Goal: Information Seeking & Learning: Learn about a topic

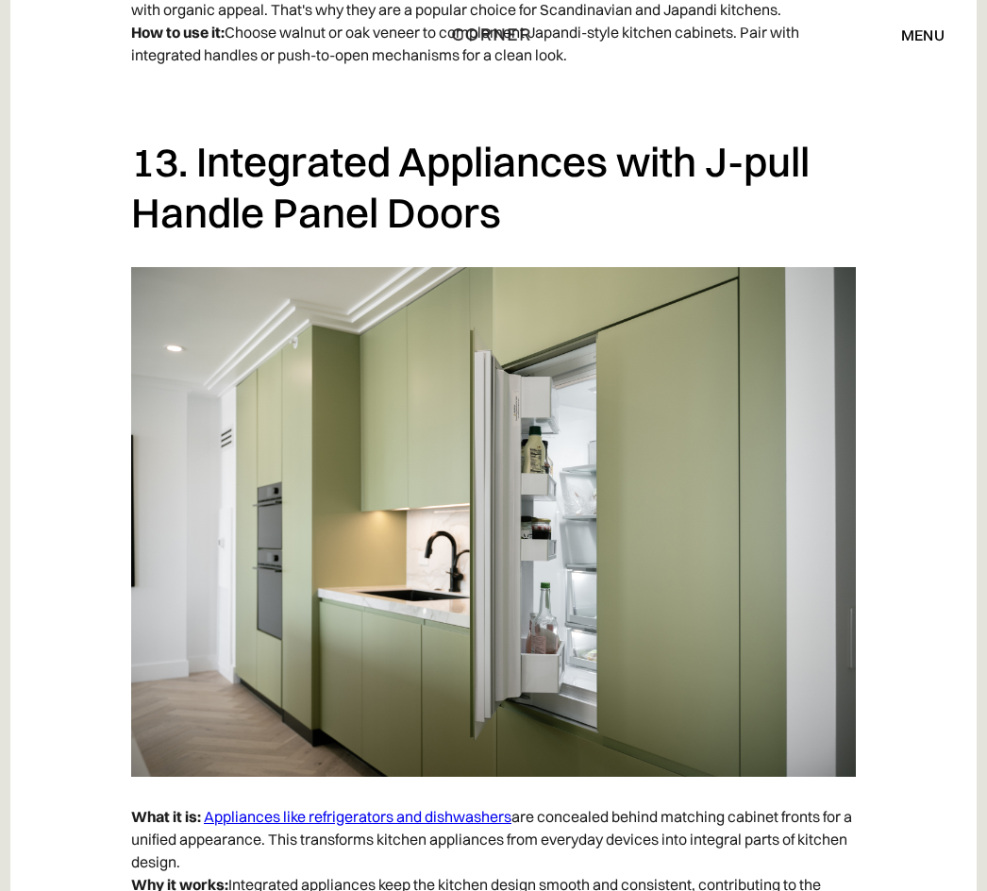
scroll to position [11406, 0]
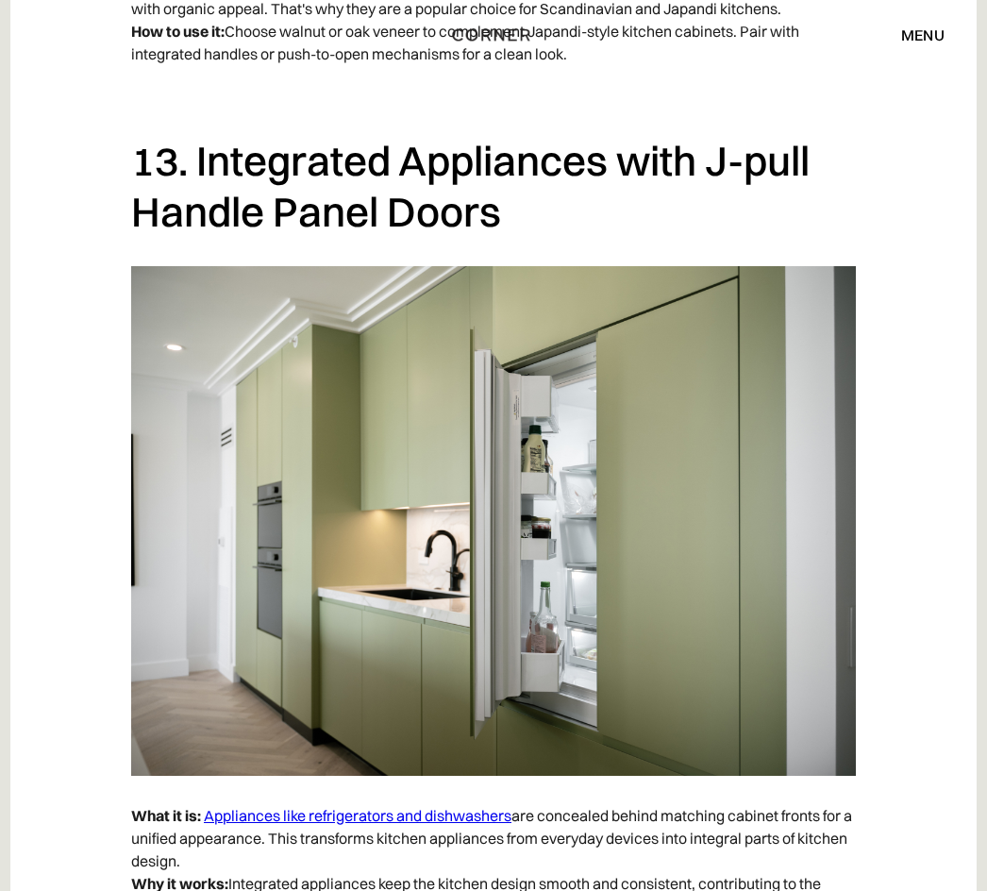
click at [384, 607] on img at bounding box center [493, 521] width 725 height 510
click at [300, 495] on img at bounding box center [493, 521] width 725 height 510
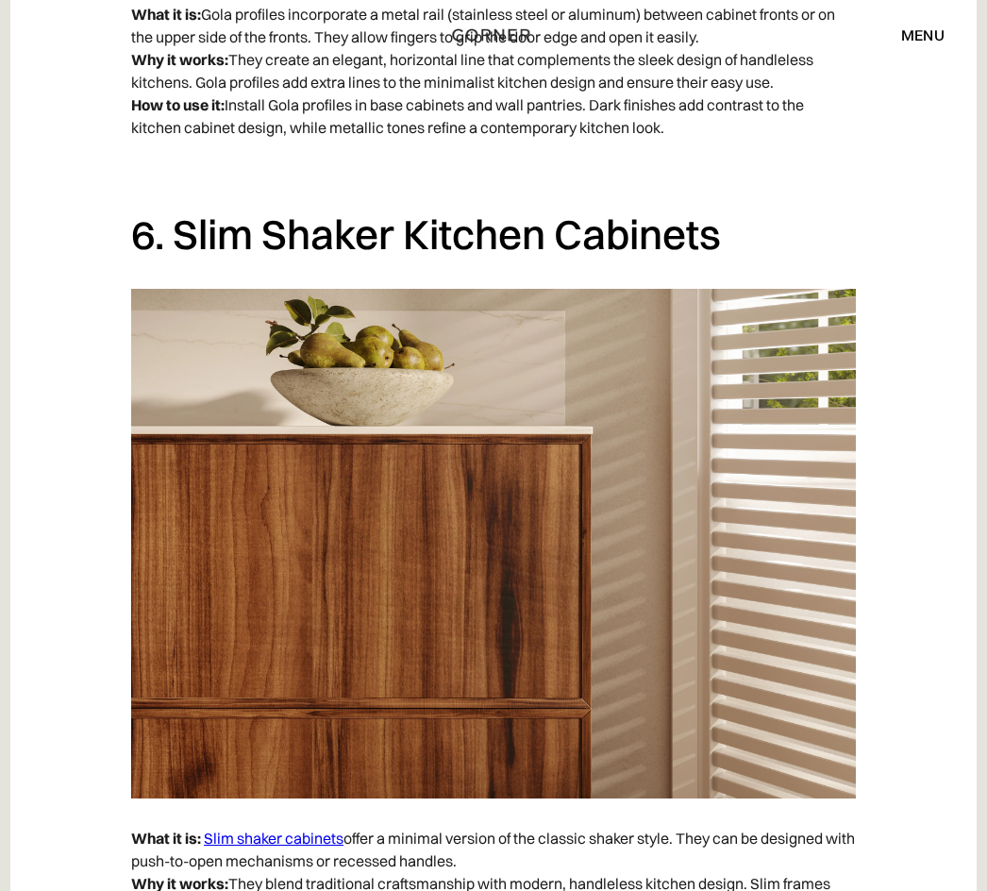
scroll to position [5340, 0]
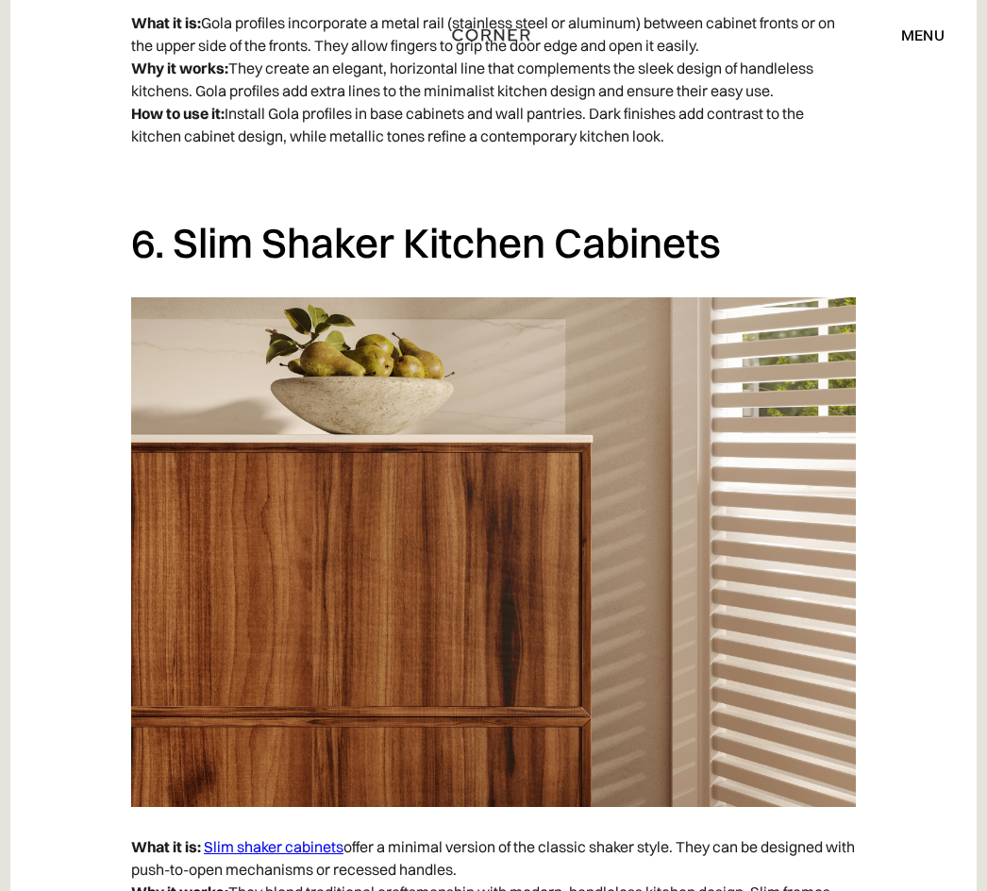
click at [936, 19] on div "menu close" at bounding box center [914, 35] width 62 height 32
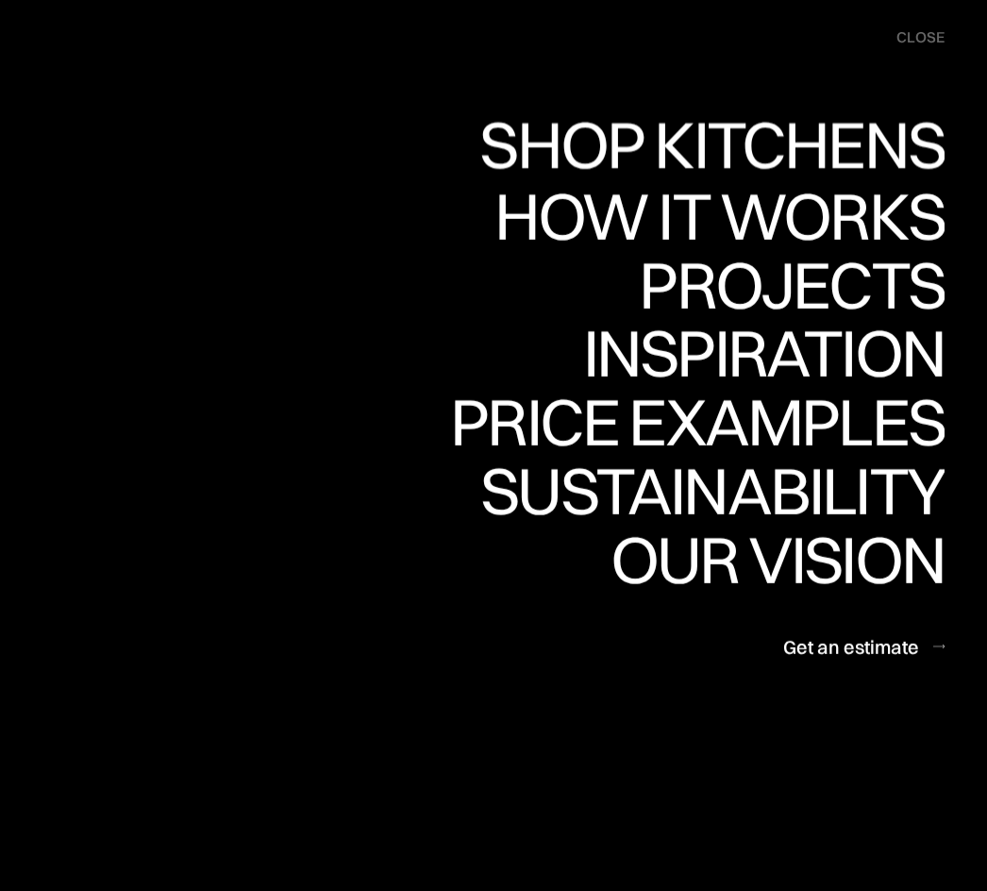
click at [861, 143] on div "Shop Kitchens" at bounding box center [707, 144] width 475 height 66
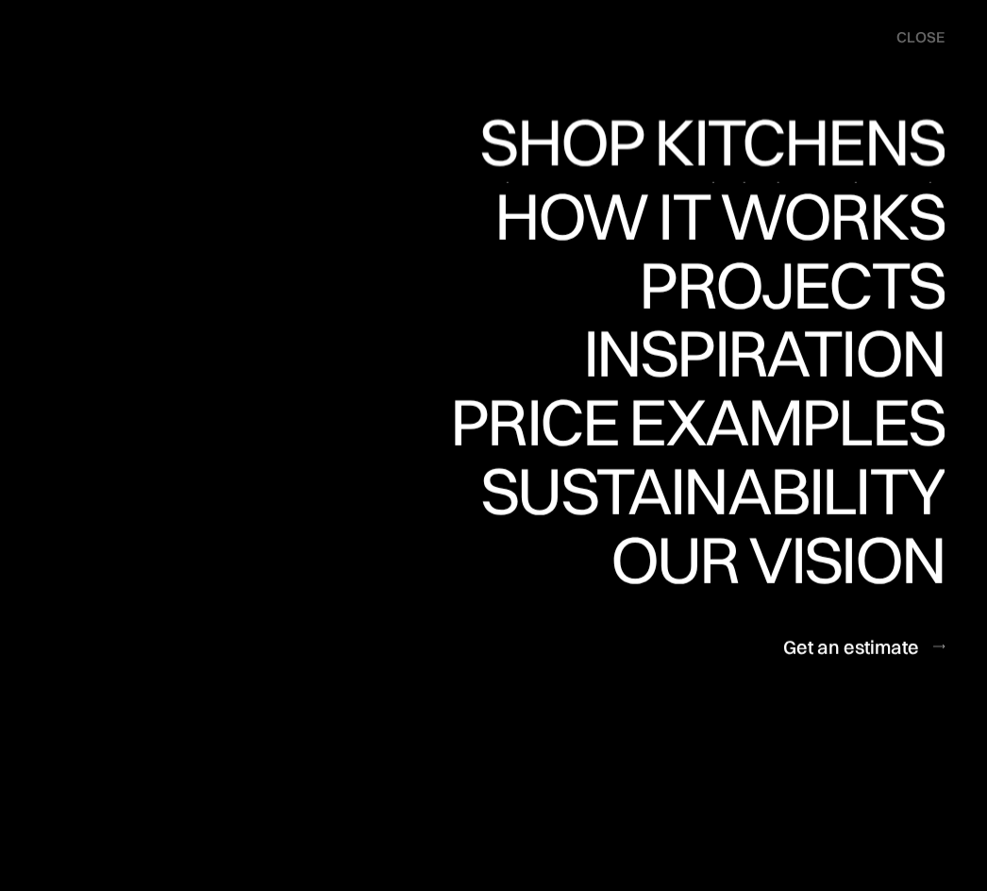
click at [850, 142] on div "Shop Kitchens" at bounding box center [707, 142] width 475 height 66
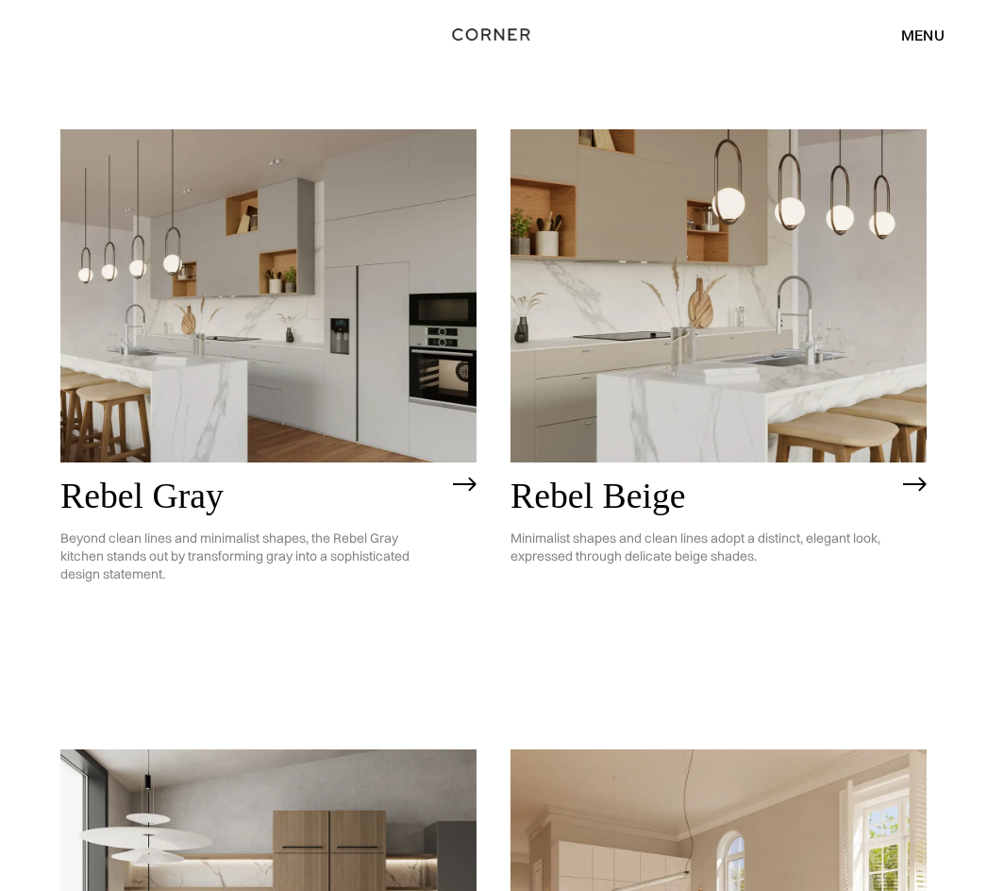
scroll to position [3284, 0]
click at [878, 297] on img at bounding box center [719, 295] width 416 height 333
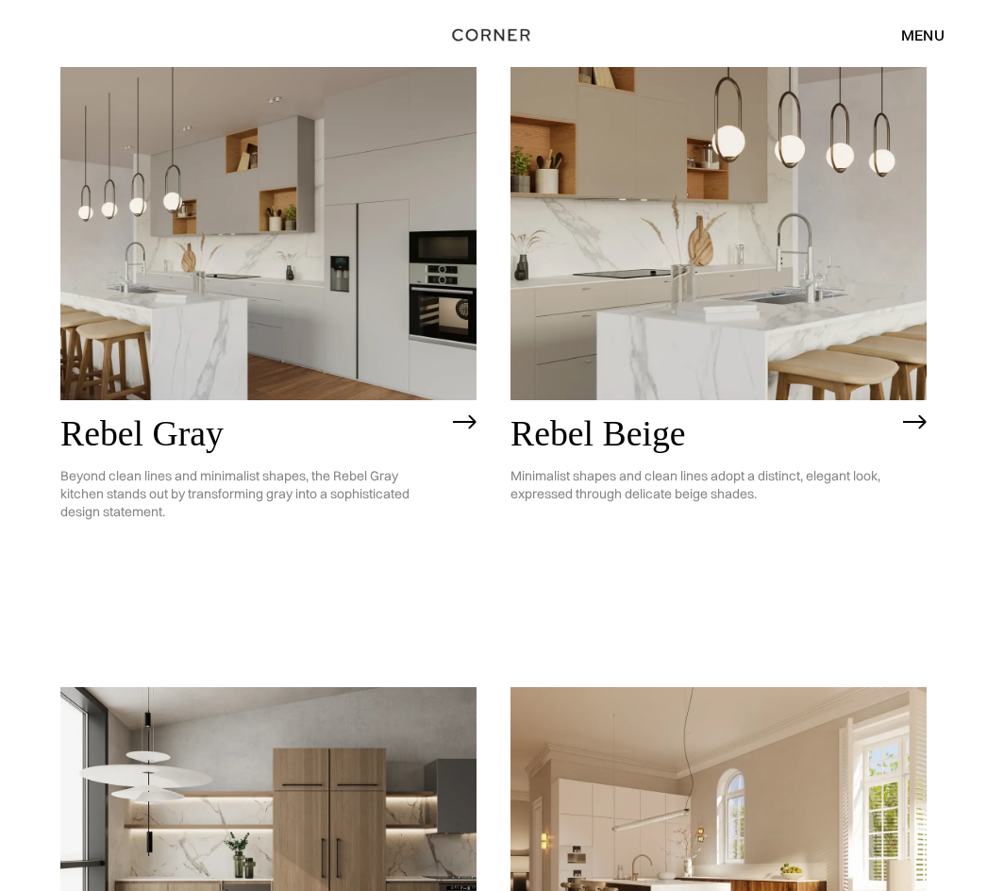
scroll to position [3345, 0]
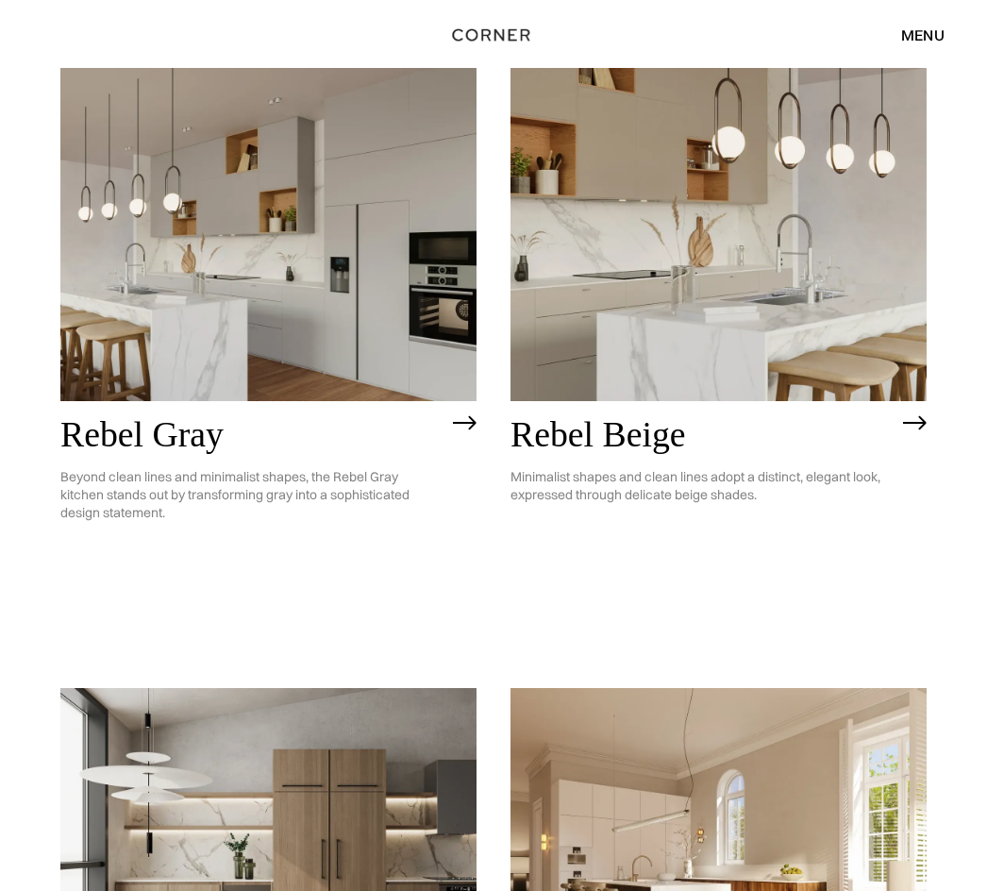
click at [319, 282] on img at bounding box center [268, 234] width 416 height 333
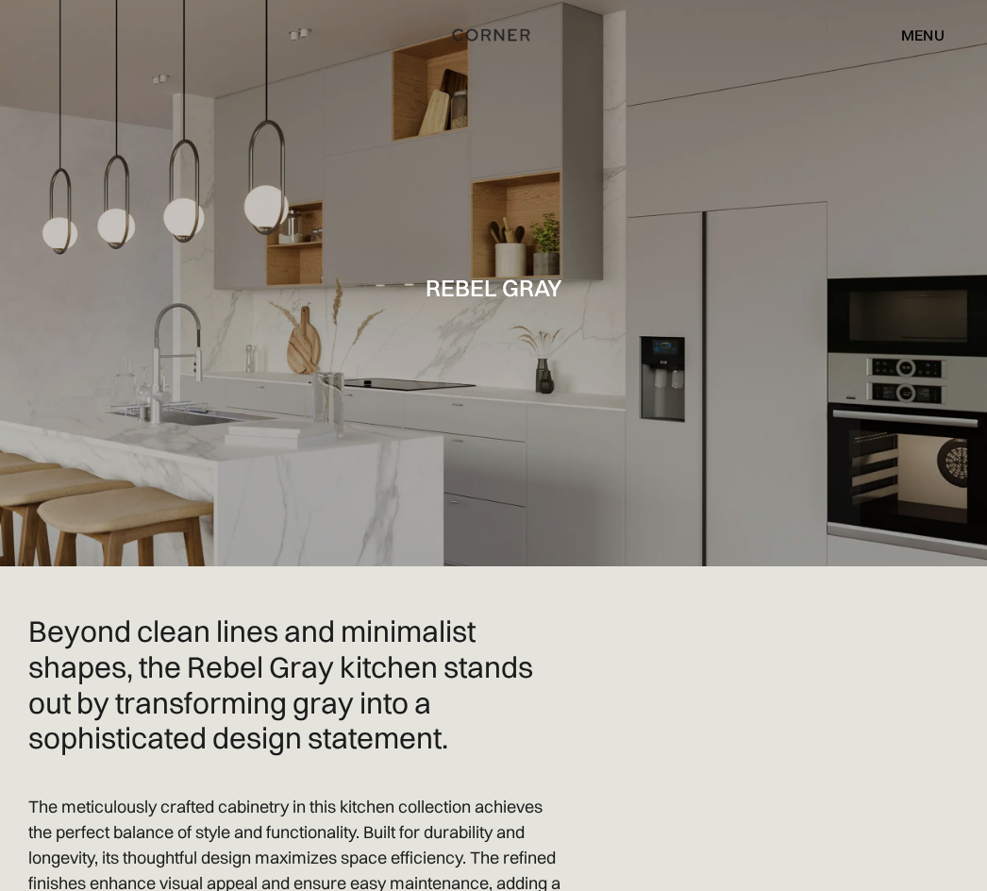
click at [538, 290] on h1 "Rebel Gray" at bounding box center [494, 287] width 137 height 25
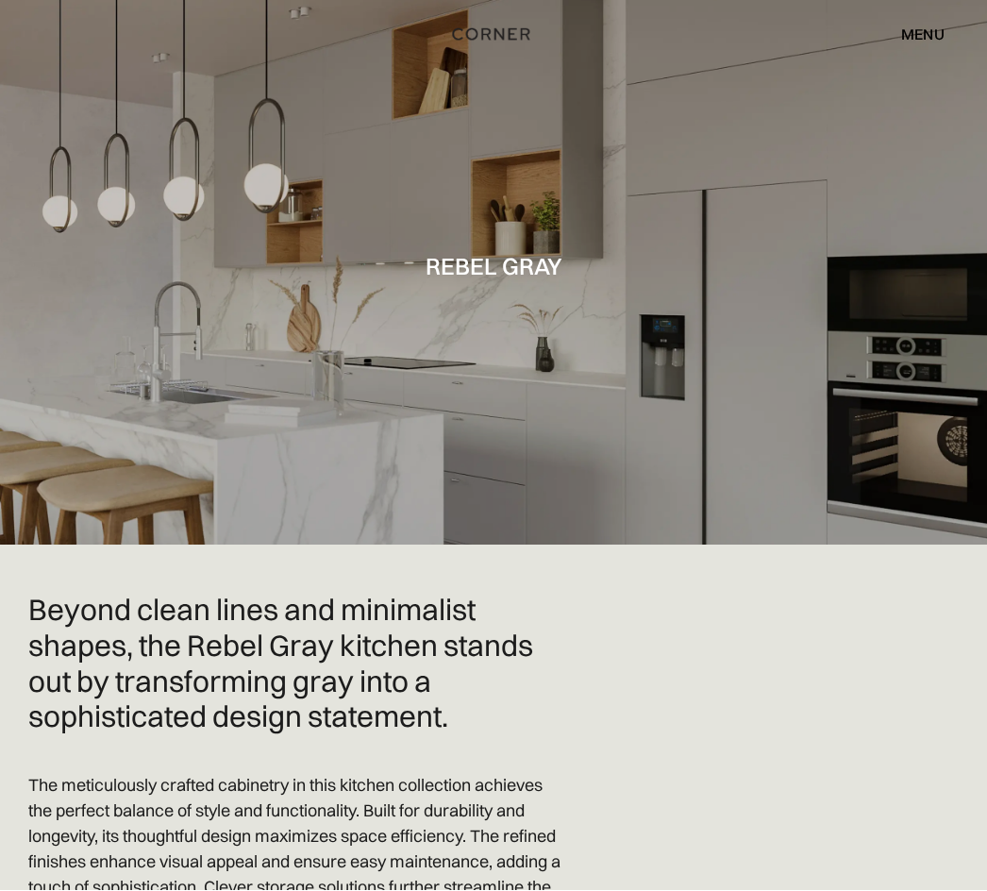
click at [515, 302] on div at bounding box center [493, 262] width 987 height 566
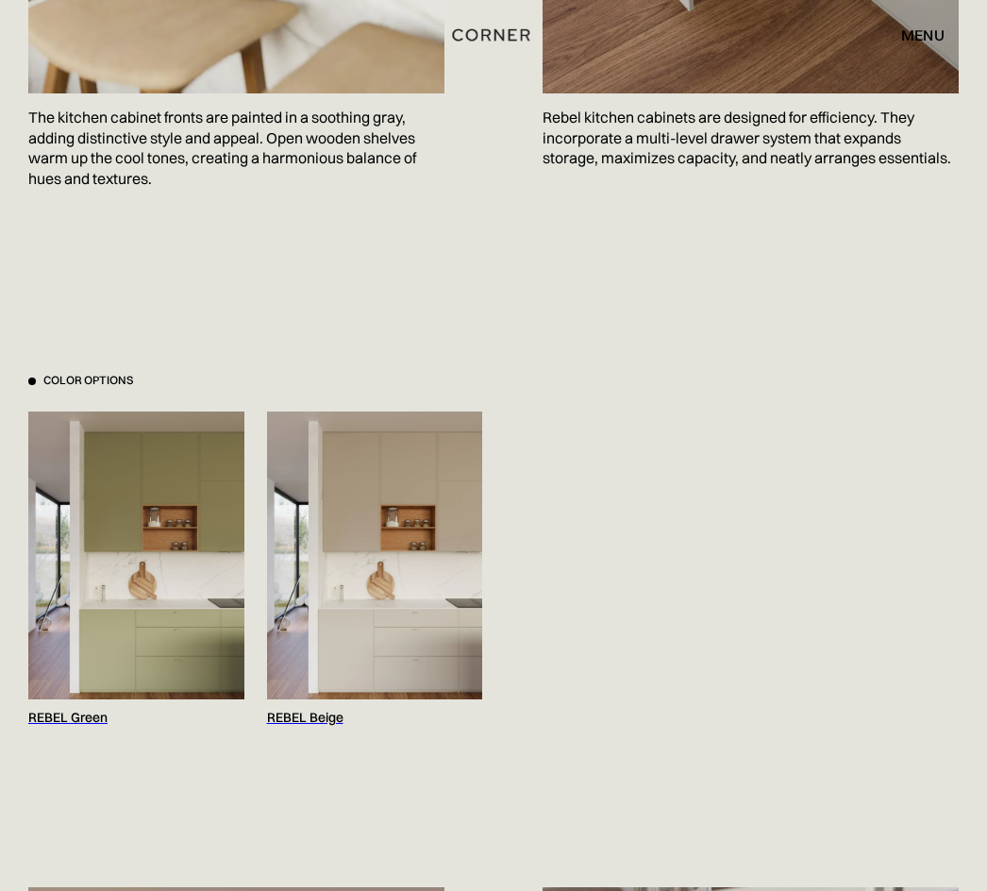
scroll to position [1582, 0]
click at [187, 619] on img at bounding box center [136, 556] width 216 height 288
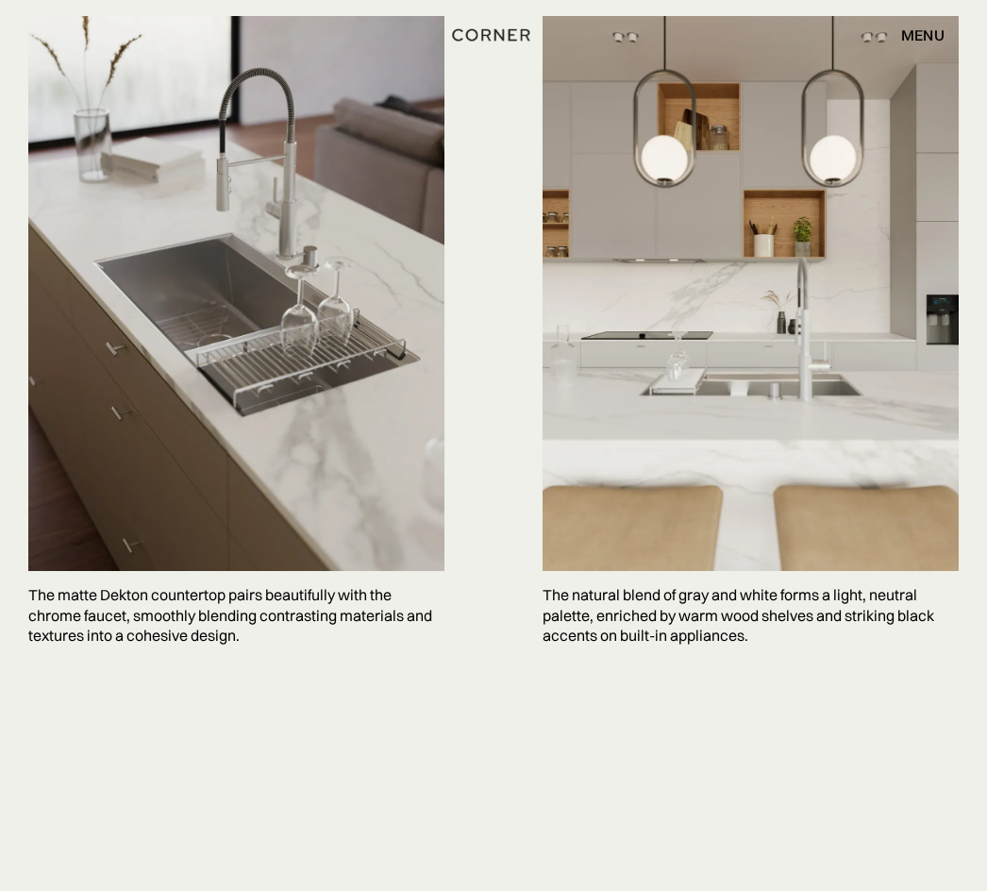
scroll to position [4783, 0]
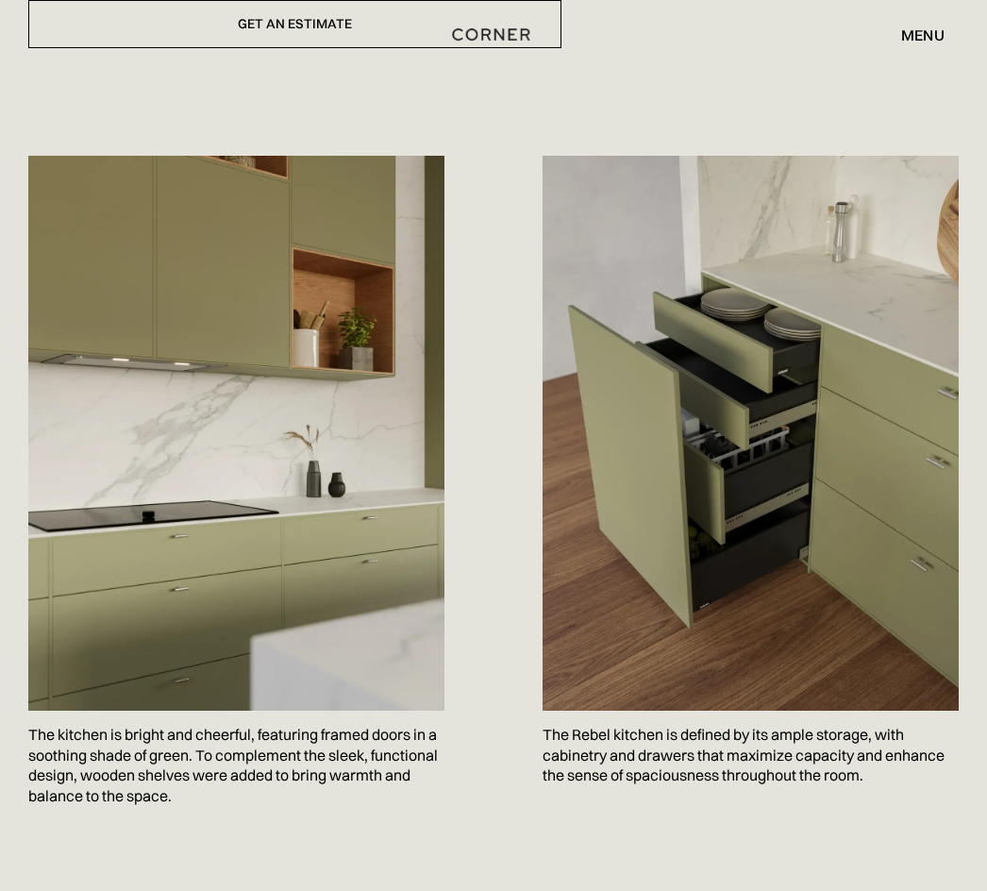
scroll to position [906, 0]
